Goal: Transaction & Acquisition: Purchase product/service

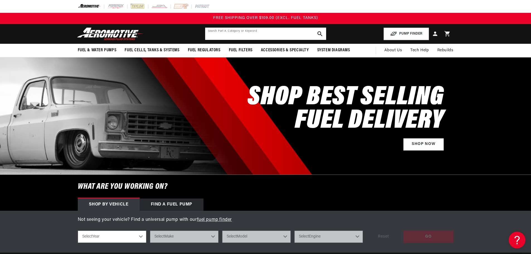
click at [225, 32] on input "text" at bounding box center [265, 34] width 121 height 12
type input "tb48"
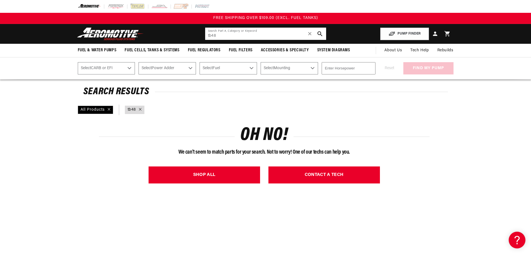
click at [225, 31] on input "tb48" at bounding box center [265, 34] width 121 height 12
type input "y61"
click at [118, 66] on select "Select CARB or EFI Carbureted Fuel Injected" at bounding box center [106, 68] width 57 height 12
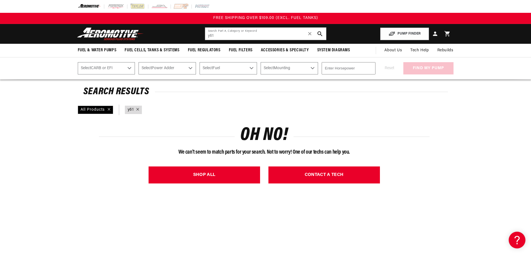
click at [118, 66] on select "Select CARB or EFI Carbureted Fuel Injected" at bounding box center [106, 68] width 57 height 12
click at [138, 109] on icon at bounding box center [137, 109] width 3 height 3
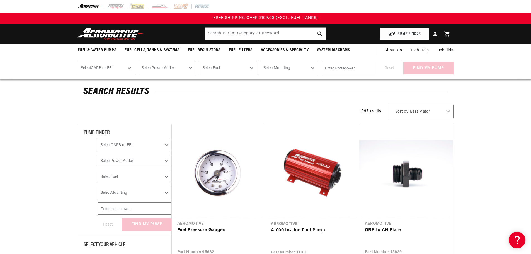
click at [138, 145] on select "Select CARB or EFI Carbureted Fuel Injected" at bounding box center [134, 145] width 74 height 12
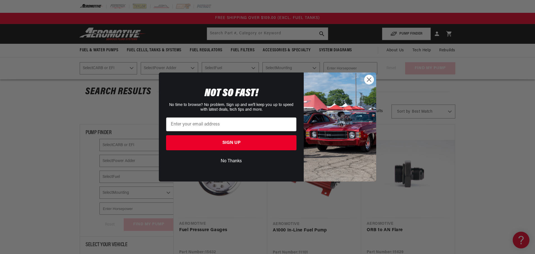
click at [366, 79] on circle "Close dialog" at bounding box center [368, 79] width 9 height 9
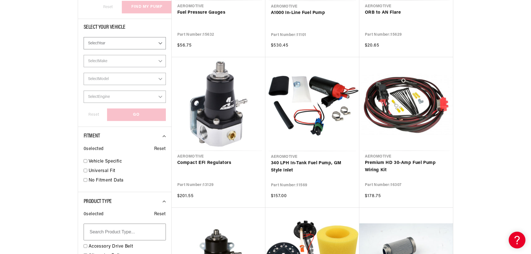
scroll to position [334, 0]
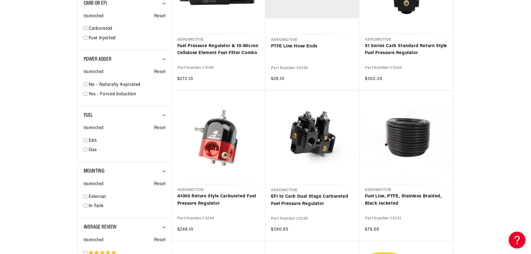
scroll to position [836, 0]
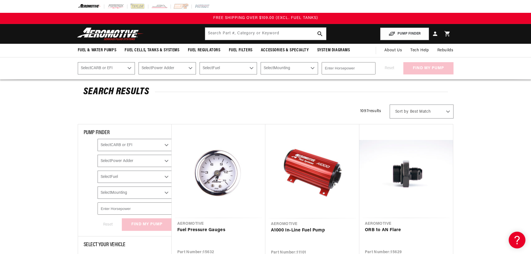
click at [130, 176] on select "Select Fuel E85 Gas" at bounding box center [134, 176] width 74 height 12
click at [97, 170] on select "Select Fuel E85 Gas" at bounding box center [134, 176] width 74 height 12
select select "Gas"
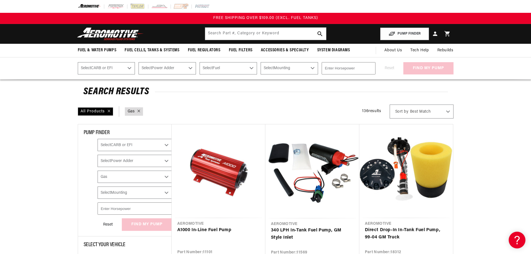
click at [126, 193] on select "Select Mounting External In-Tank" at bounding box center [134, 192] width 74 height 12
click at [124, 193] on select "Select Mounting External In-Tank" at bounding box center [134, 192] width 74 height 12
select select "In-Tank"
click at [97, 186] on select "Select Mounting External In-Tank" at bounding box center [134, 192] width 74 height 12
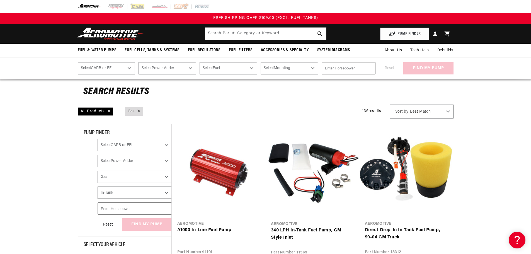
select select "Fuel"
select select "Mounting"
checkbox input "true"
select select "Gas"
select select "In-Tank"
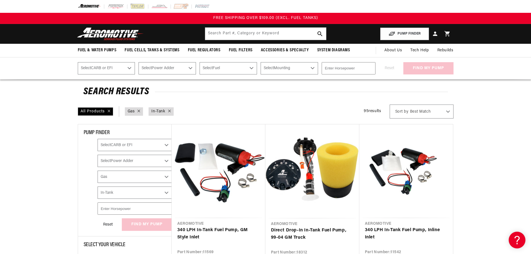
click at [120, 211] on input "number" at bounding box center [134, 208] width 74 height 12
click at [131, 208] on input "number" at bounding box center [134, 208] width 74 height 12
click at [125, 162] on select "Select Power Adder No - Naturally Aspirated Yes - Forced Induction" at bounding box center [134, 161] width 74 height 12
click at [130, 142] on select "Select CARB or EFI Carbureted Fuel Injected" at bounding box center [134, 145] width 74 height 12
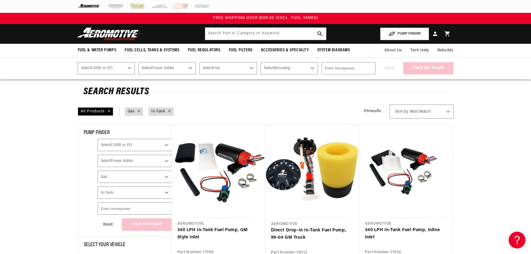
click at [130, 142] on select "Select CARB or EFI Carbureted Fuel Injected" at bounding box center [134, 145] width 74 height 12
click at [425, 67] on div "Reset find my pump" at bounding box center [416, 68] width 74 height 12
click at [108, 38] on img at bounding box center [110, 33] width 70 height 13
select select "Fuel"
select select "Mounting"
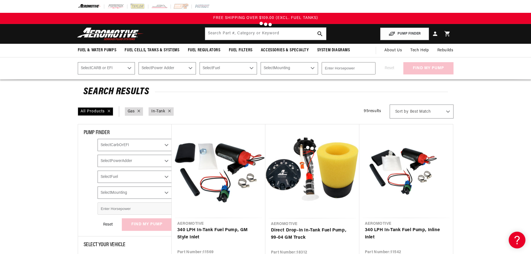
checkbox input "false"
select select "Gas"
select select "Mounting"
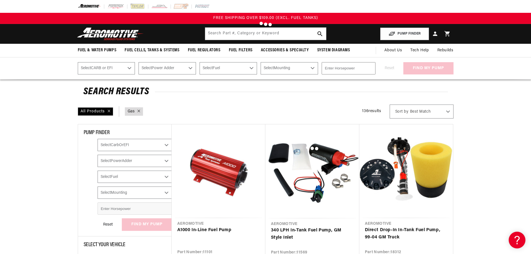
select select "Fuel"
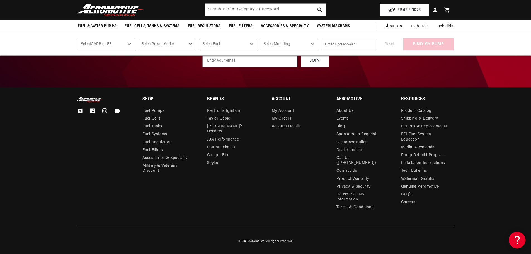
scroll to position [1050, 0]
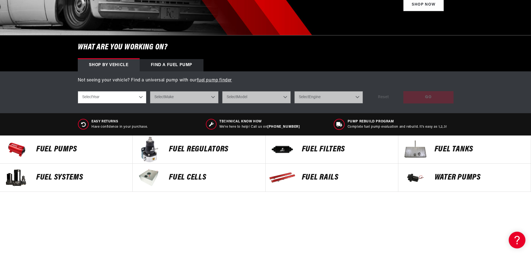
click at [113, 102] on select "Select Year 2023 2022 2021 2020 2019 2018 2017 2016 2015 2014 2013 2012 2011 20…" at bounding box center [112, 97] width 69 height 12
select select "2016"
click at [78, 91] on select "Select Year 2023 2022 2021 2020 2019 2018 2017 2016 2015 2014 2013 2012 2011 20…" at bounding box center [112, 97] width 69 height 12
click at [196, 98] on select "Select Make Cadillac Chevrolet Dodge Ford GMC Subaru Yamaha" at bounding box center [184, 97] width 69 height 12
click at [126, 96] on select "2023 2022 2021 2020 2019 2018 2017 2016 2015 2014 2013 2012 2011 2010 2009 2008…" at bounding box center [112, 97] width 69 height 12
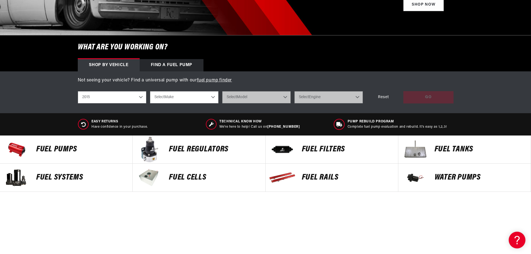
click at [78, 91] on select "2023 2022 2021 2020 2019 2018 2017 2016 2015 2014 2013 2012 2011 2010 2009 2008…" at bounding box center [112, 97] width 69 height 12
select select "2015"
click at [193, 95] on select "Select Make Chevrolet Dodge Ford GMC Subaru" at bounding box center [184, 97] width 69 height 12
click at [396, 54] on h6 "What are you working on?" at bounding box center [265, 47] width 403 height 24
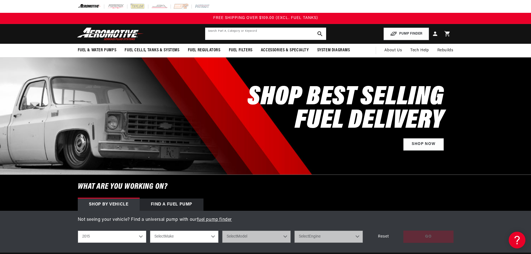
click at [263, 34] on input "text" at bounding box center [265, 34] width 121 height 12
type input "nissan y61"
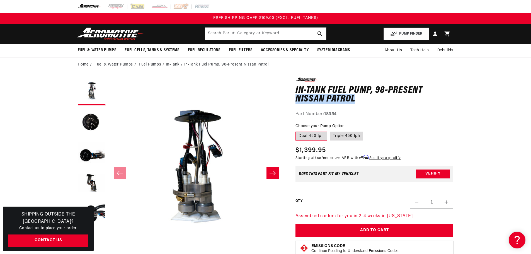
drag, startPoint x: 424, startPoint y: 91, endPoint x: 458, endPoint y: 102, distance: 36.1
copy h1 "Nissan Patrol"
click at [264, 32] on input "text" at bounding box center [265, 34] width 121 height 12
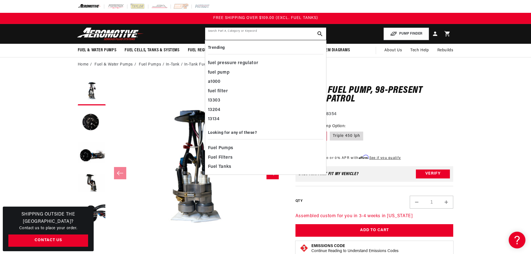
paste input "Nissan Patrol"
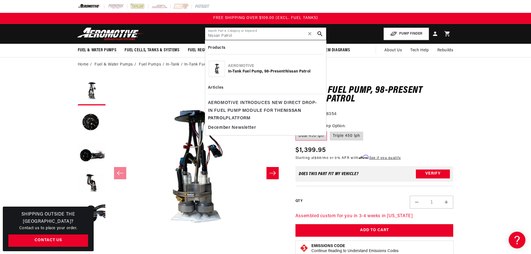
type input "Nissan Patrol"
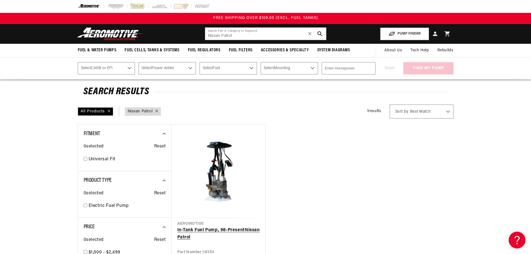
click at [185, 234] on link "In-Tank Fuel Pump, 98-Present Nissan Patrol" at bounding box center [218, 233] width 82 height 14
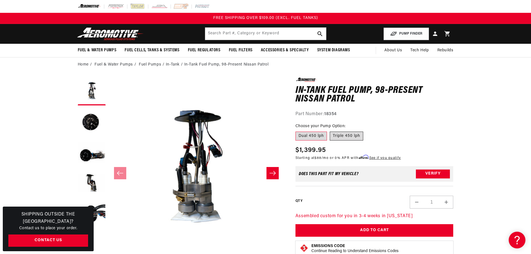
click at [350, 134] on label "Triple 450 lph" at bounding box center [345, 135] width 33 height 9
click at [330, 131] on input "Triple 450 lph" at bounding box center [329, 130] width 0 height 0
radio input "true"
click at [307, 135] on label "Dual 450 lph" at bounding box center [310, 135] width 31 height 9
click at [297, 131] on input "Dual 450 lph" at bounding box center [297, 130] width 0 height 0
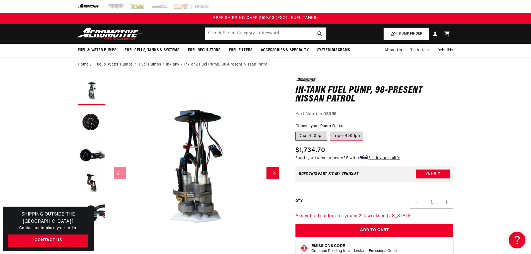
radio input "true"
click at [429, 173] on button "Verify" at bounding box center [433, 173] width 34 height 9
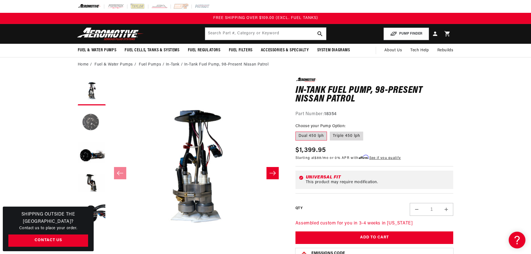
click at [82, 121] on button "Load image 2 in gallery view" at bounding box center [92, 122] width 28 height 28
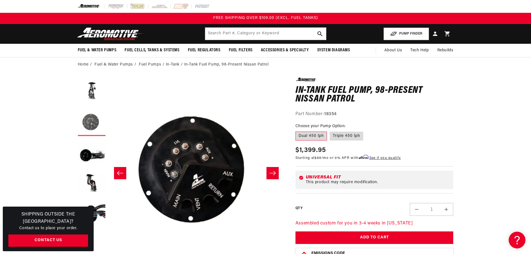
scroll to position [0, 176]
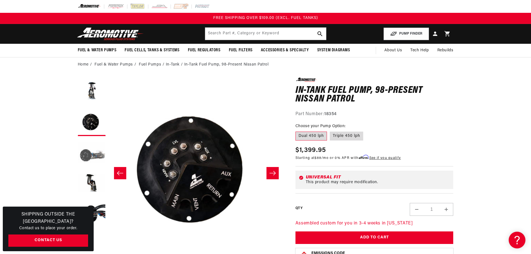
click at [94, 156] on button "Load image 3 in gallery view" at bounding box center [92, 153] width 28 height 28
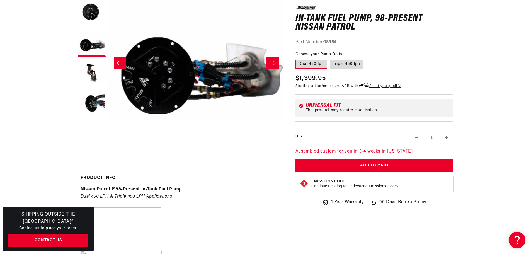
scroll to position [111, 0]
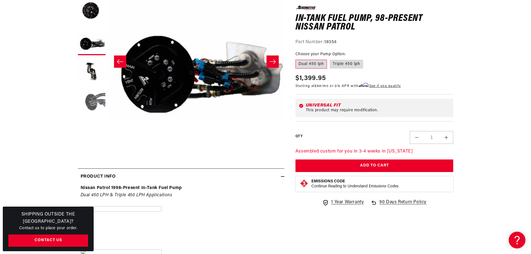
click at [89, 106] on button "Load image 5 in gallery view" at bounding box center [92, 103] width 28 height 28
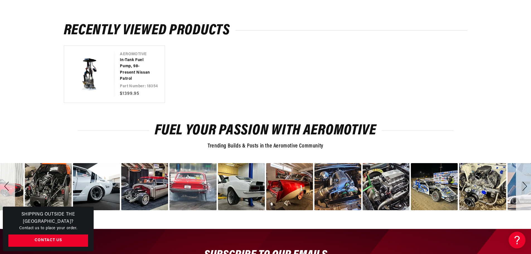
scroll to position [752, 0]
